Goal: Task Accomplishment & Management: Manage account settings

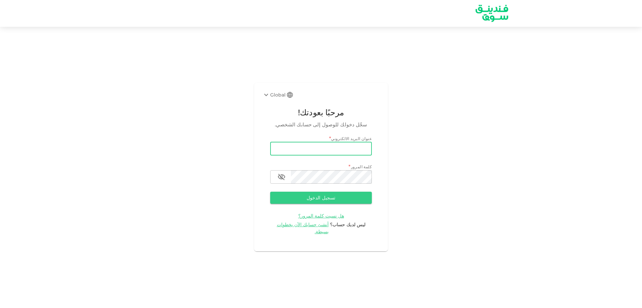
click at [299, 148] on input "email" at bounding box center [321, 148] width 102 height 13
type input "[EMAIL_ADDRESS][DOMAIN_NAME]"
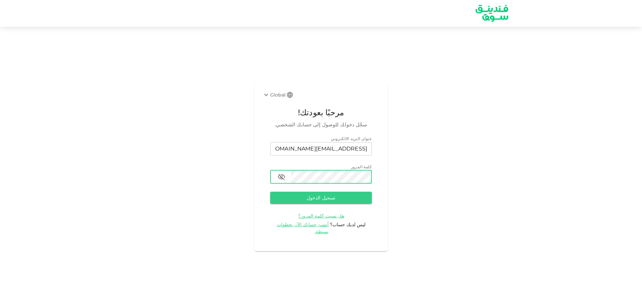
click at [270, 191] on button "تسجيل الدخول" at bounding box center [321, 197] width 102 height 12
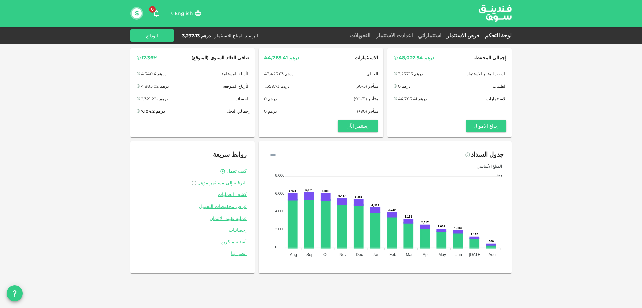
click at [468, 33] on link "فرص الاستثمار" at bounding box center [463, 35] width 38 height 6
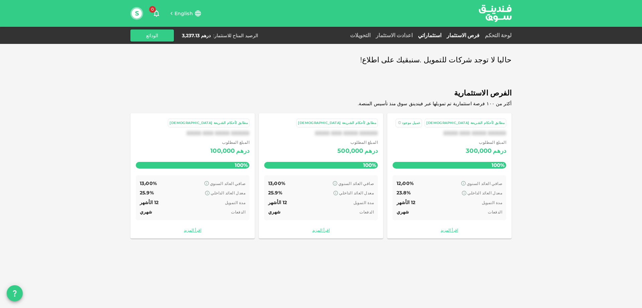
click at [444, 35] on link "استثماراتي" at bounding box center [430, 35] width 29 height 6
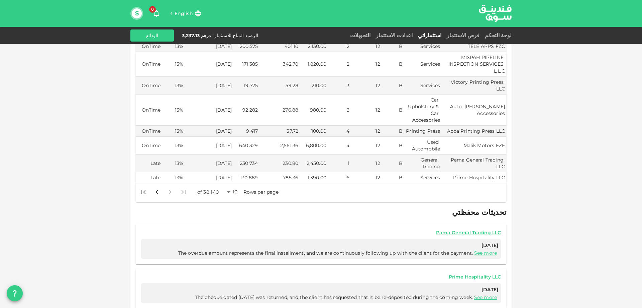
scroll to position [167, 0]
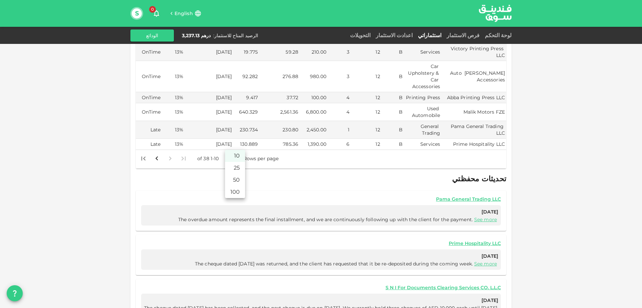
click at [231, 144] on body "English 0 S لوحة التحكم فرص الاستثمار استثماراتي اعدادت الاستثمار التحويلات الر…" at bounding box center [321, 154] width 642 height 308
click at [238, 174] on li "50" at bounding box center [235, 180] width 20 height 12
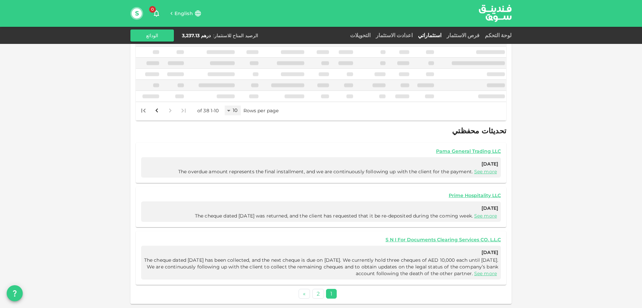
scroll to position [147, 0]
type input "50"
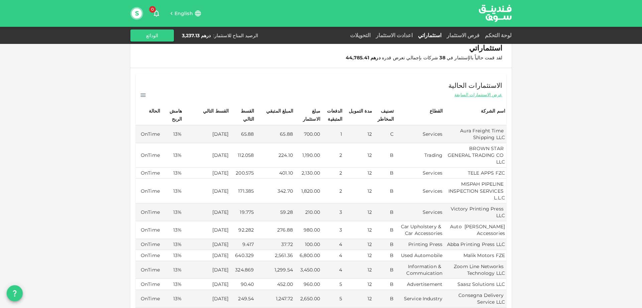
scroll to position [0, 0]
